Goal: Find specific page/section: Find specific page/section

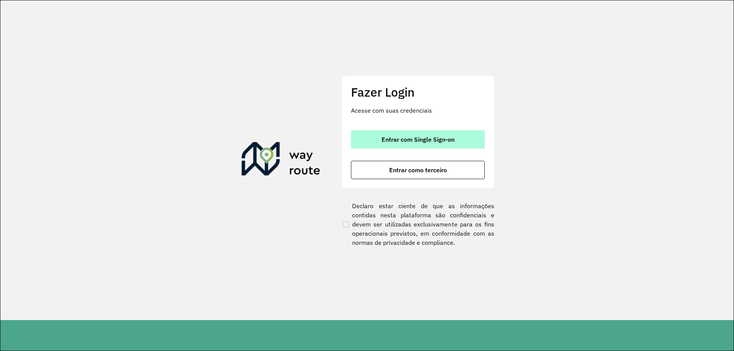
click at [426, 138] on span "Entrar com Single Sign-on" at bounding box center [417, 139] width 73 height 6
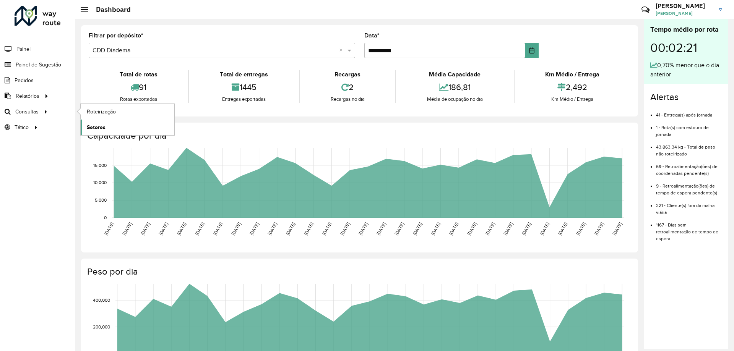
click at [127, 127] on link "Setores" at bounding box center [128, 127] width 94 height 15
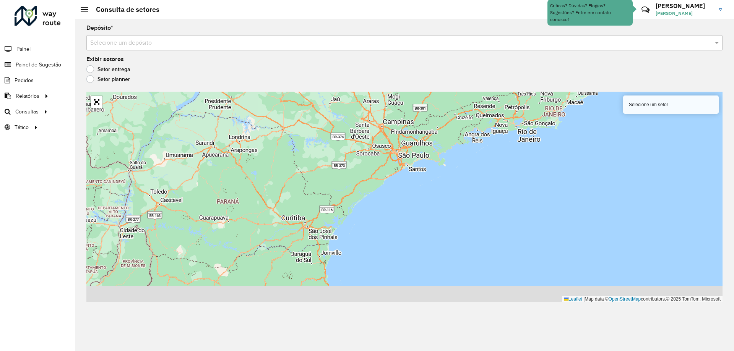
click at [354, 44] on input "text" at bounding box center [396, 43] width 613 height 9
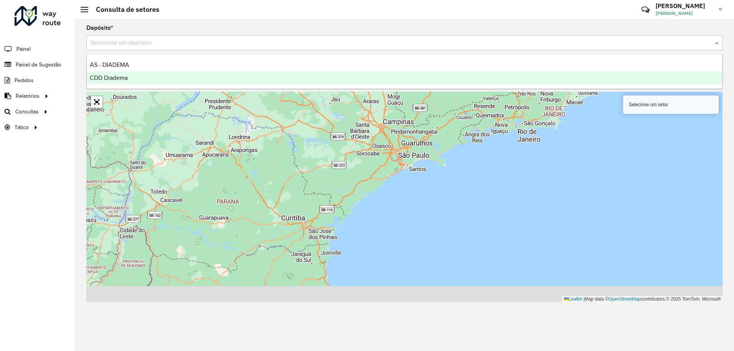
click at [181, 81] on div "CDD Diadema" at bounding box center [404, 77] width 635 height 13
